Goal: Transaction & Acquisition: Obtain resource

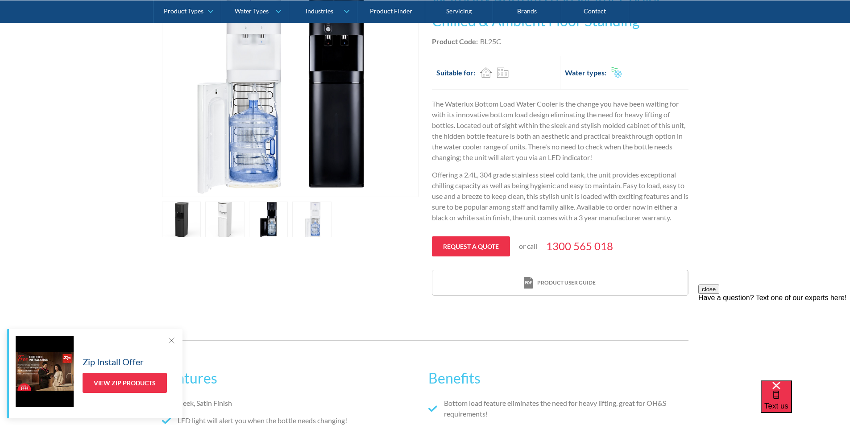
scroll to position [223, 0]
click at [172, 339] on div at bounding box center [171, 340] width 9 height 9
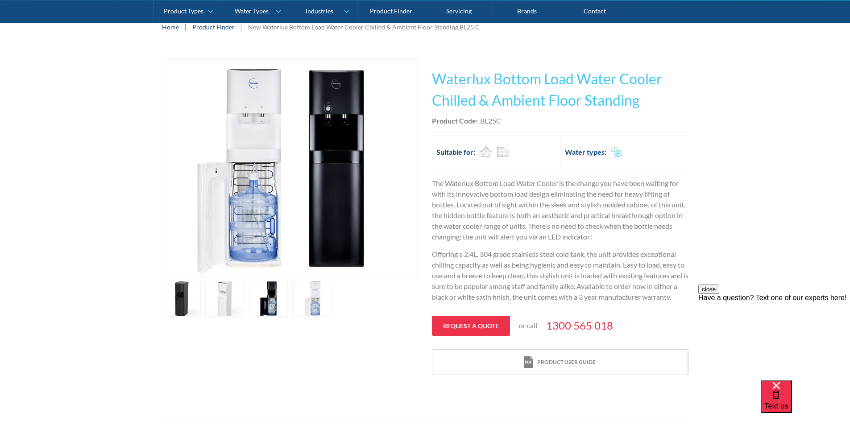
scroll to position [134, 0]
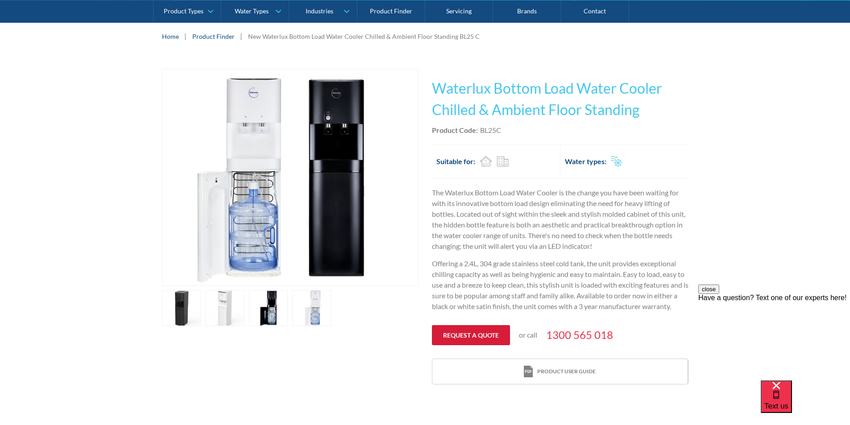
click at [471, 338] on link "Request a quote" at bounding box center [471, 335] width 78 height 20
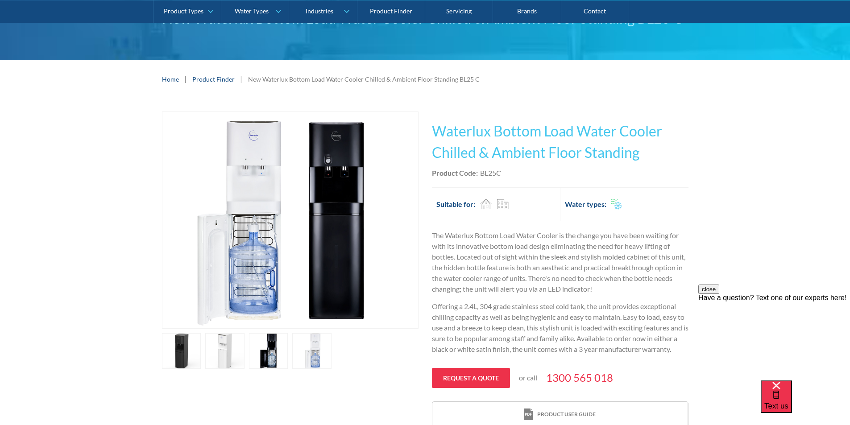
scroll to position [75, 0]
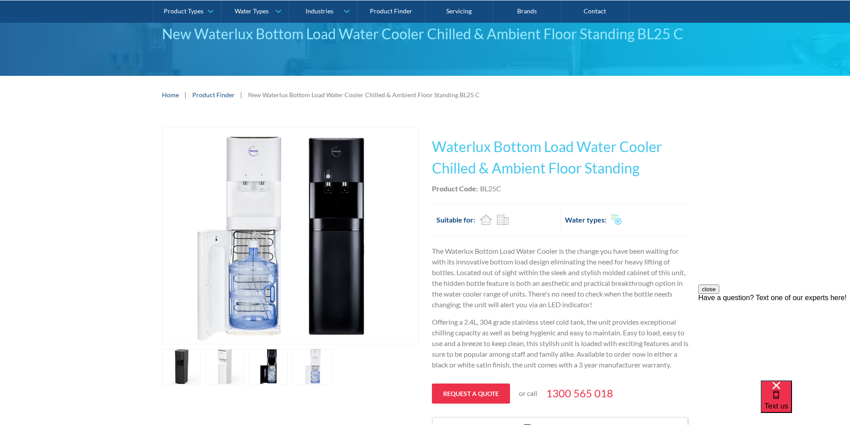
click at [720, 294] on button "close" at bounding box center [709, 289] width 21 height 9
click at [816, 320] on div "Play video Fits Most Brands Best Seller No items found. This tap design is incl…" at bounding box center [425, 285] width 850 height 343
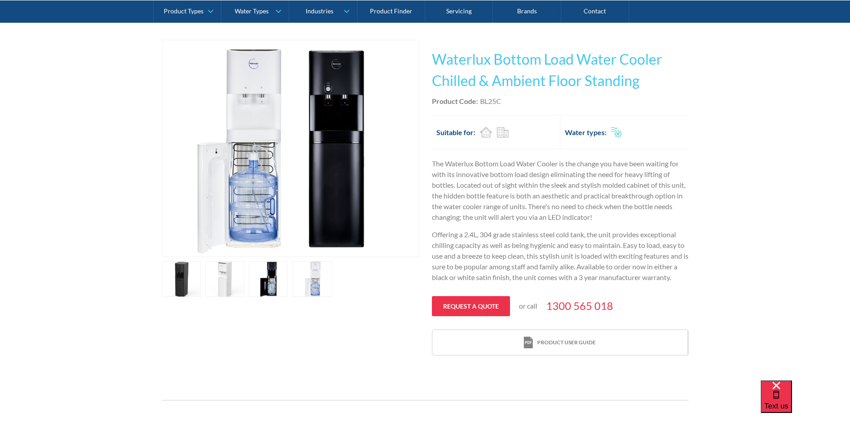
scroll to position [223, 0]
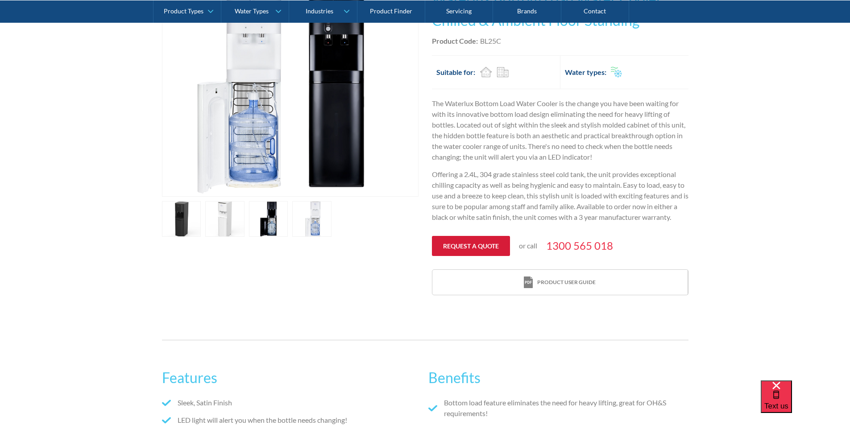
click at [466, 249] on link "Request a quote" at bounding box center [471, 246] width 78 height 20
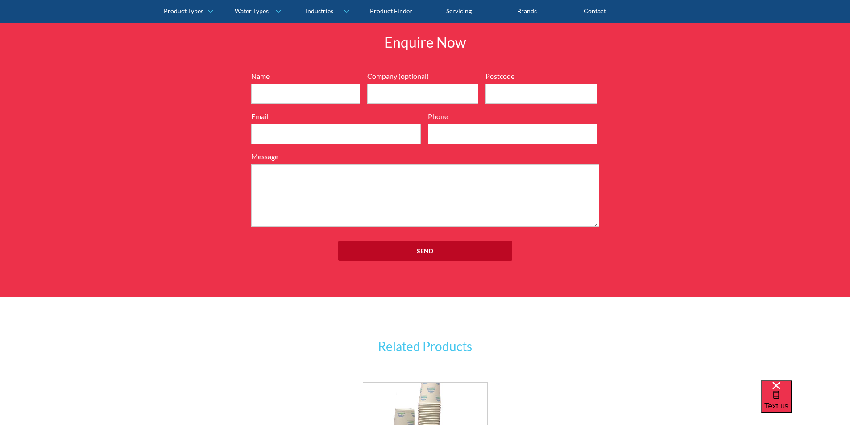
scroll to position [1013, 0]
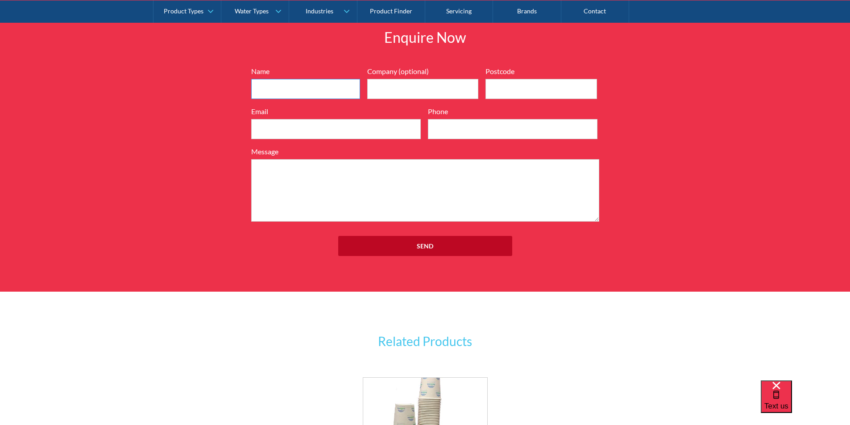
click at [295, 89] on input "Name" at bounding box center [305, 89] width 109 height 20
type input "Shirleen"
drag, startPoint x: 405, startPoint y: 83, endPoint x: 404, endPoint y: 87, distance: 4.9
click at [404, 87] on input "Company (optional)" at bounding box center [423, 89] width 112 height 20
type input "Bupa Dental"
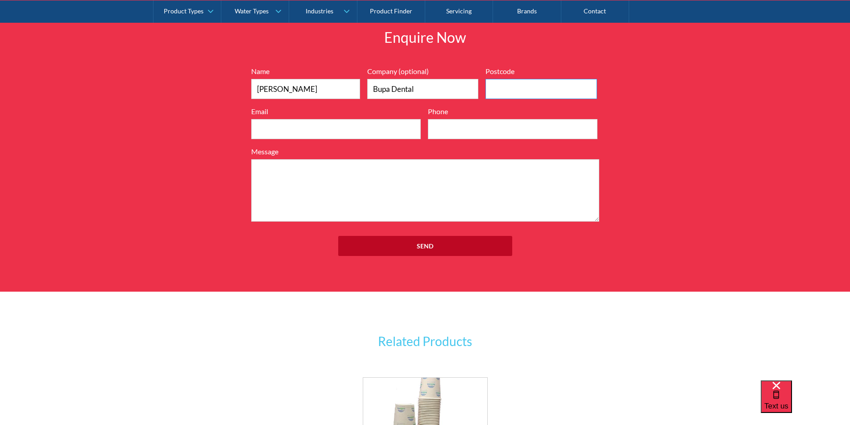
click at [499, 87] on input "Postcode" at bounding box center [542, 89] width 112 height 20
type input "3000"
click at [369, 136] on input "Email" at bounding box center [336, 129] width 170 height 20
type input "Shirleen.kumar@bupadental.net.au"
click at [475, 121] on input "Phone" at bounding box center [513, 129] width 170 height 20
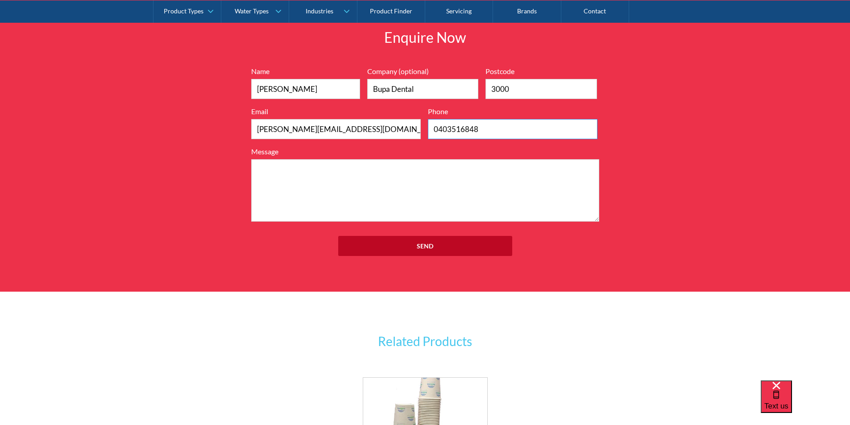
type input "0403516848"
click at [411, 197] on textarea "Message" at bounding box center [425, 190] width 348 height 62
click at [269, 168] on textarea "Hi Looking at purchasing a white water dispenser for a dental waiting area" at bounding box center [425, 190] width 348 height 62
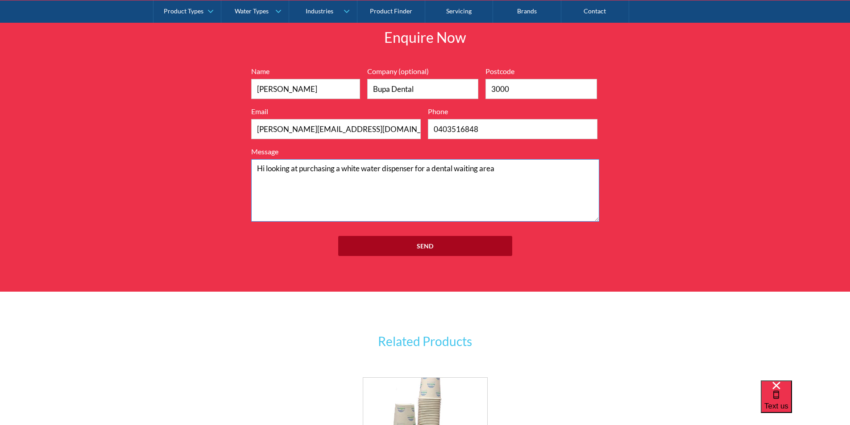
type textarea "Hi looking at purchasing a white water dispenser for a dental waiting area"
click at [388, 241] on input "Send" at bounding box center [425, 246] width 174 height 20
